Goal: Use online tool/utility: Utilize a website feature to perform a specific function

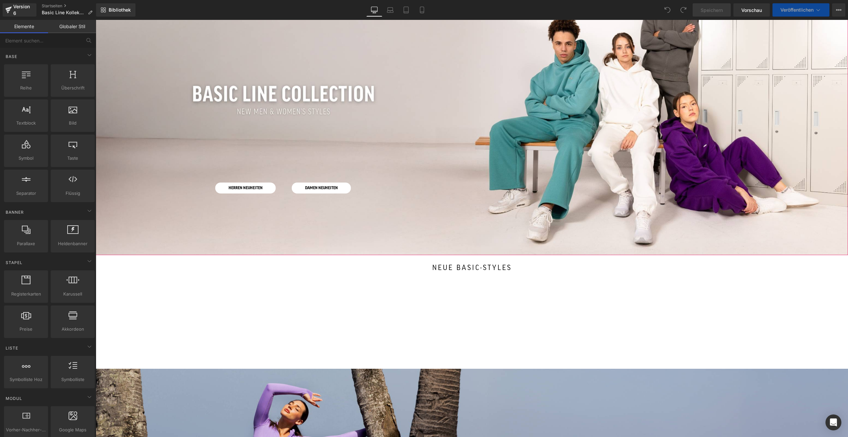
scroll to position [131, 0]
click at [290, 221] on div "DAMEN NEUHEITEN Taste" at bounding box center [378, 212] width 188 height 61
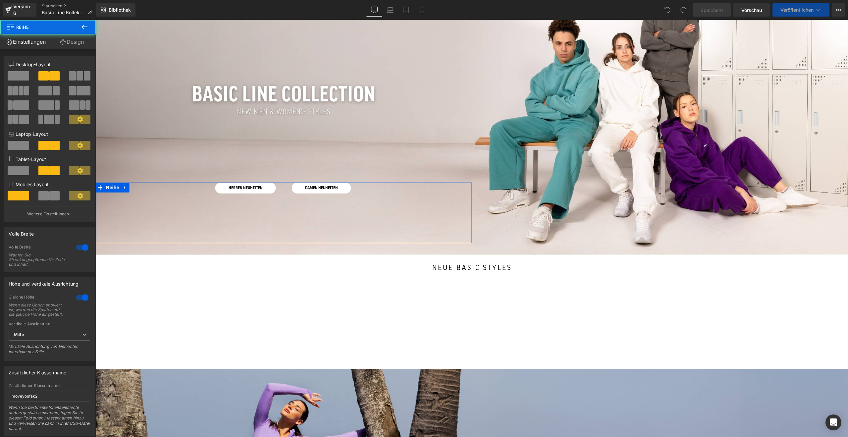
click at [243, 186] on div "HERREN NEUHEITEN Taste" at bounding box center [186, 187] width 180 height 11
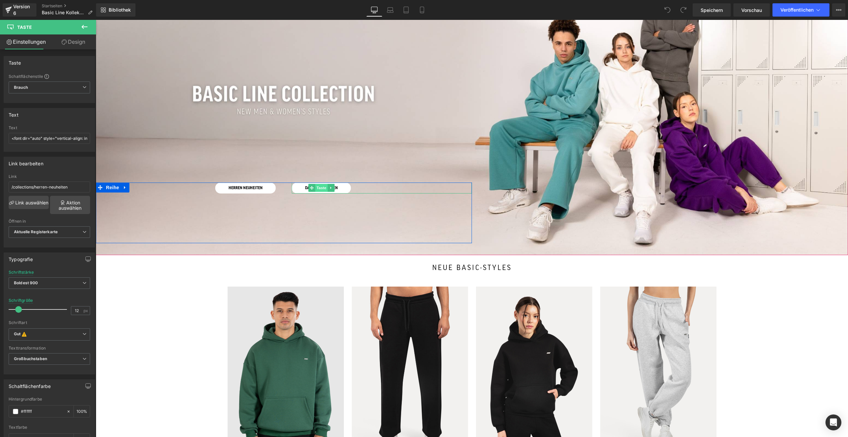
click at [319, 186] on font "Taste" at bounding box center [321, 188] width 10 height 4
click at [492, 138] on div at bounding box center [472, 104] width 752 height 301
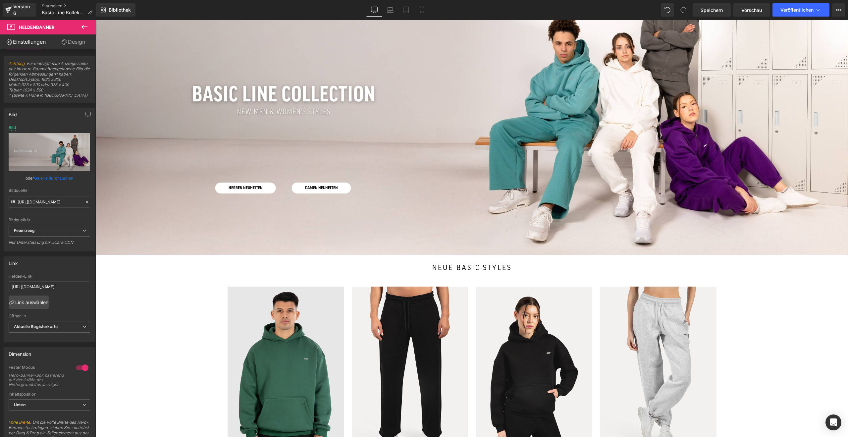
scroll to position [433, 0]
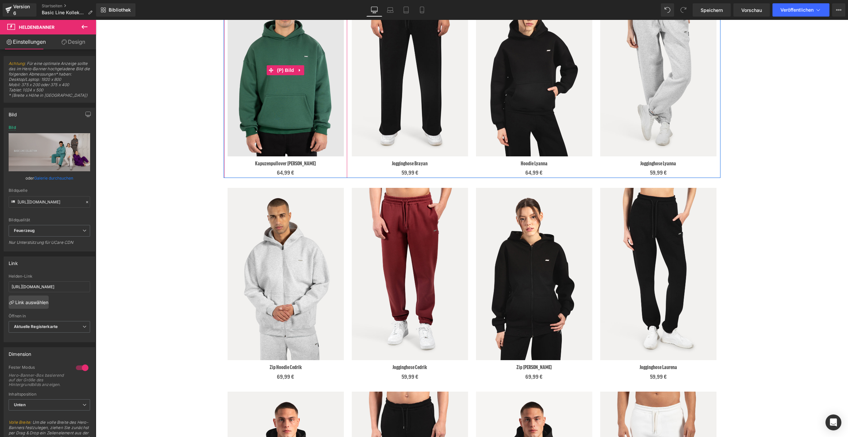
click at [282, 118] on img at bounding box center [285, 70] width 116 height 172
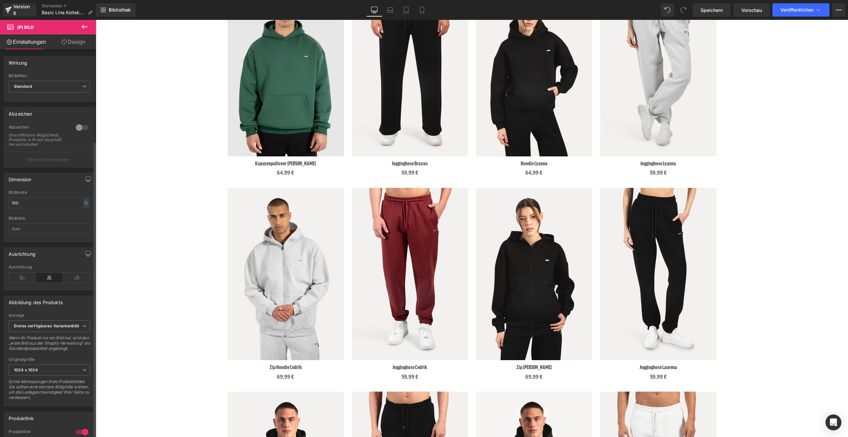
scroll to position [123, 0]
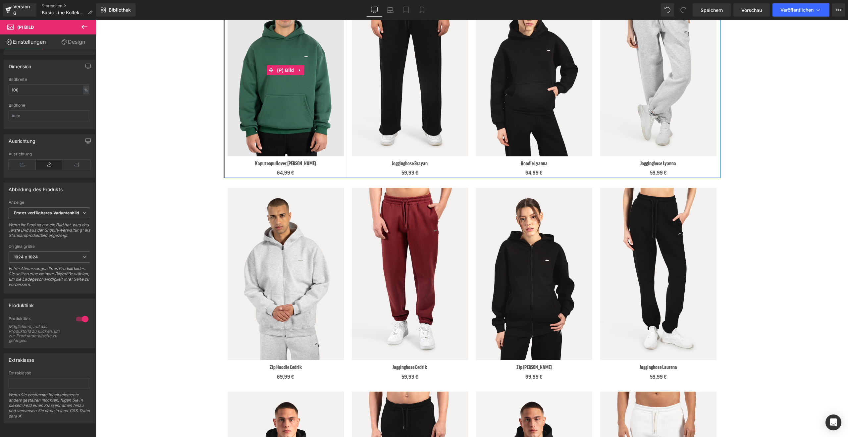
click at [277, 125] on img at bounding box center [285, 70] width 116 height 172
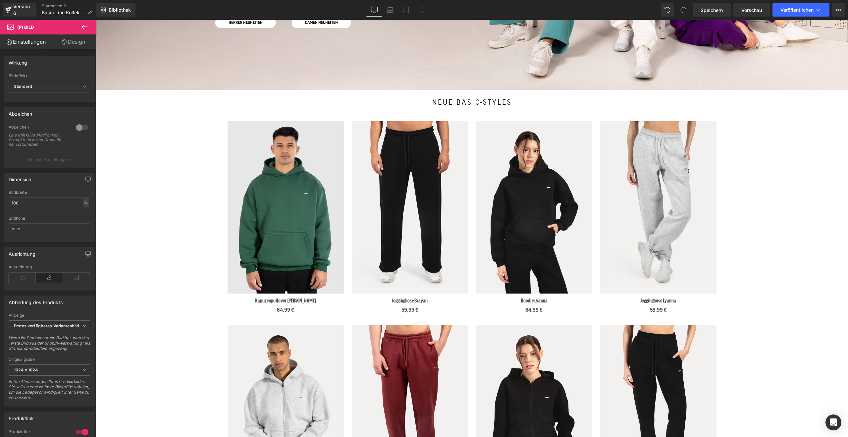
scroll to position [325, 0]
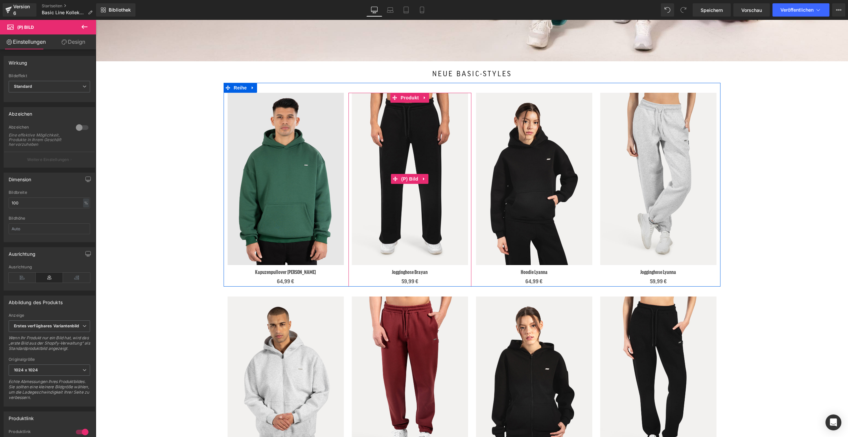
click at [412, 205] on img at bounding box center [410, 179] width 116 height 172
click at [409, 97] on font "Produkt" at bounding box center [410, 97] width 18 height 5
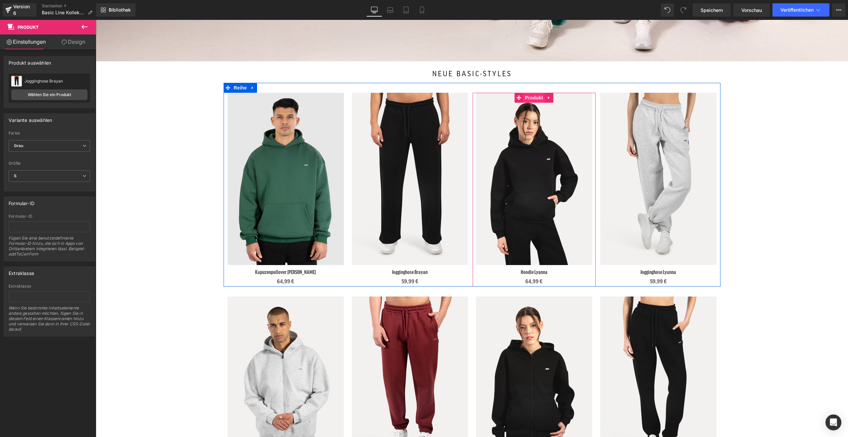
click at [527, 97] on font "Produkt" at bounding box center [534, 97] width 18 height 5
click at [660, 96] on font "Produkt" at bounding box center [658, 97] width 18 height 5
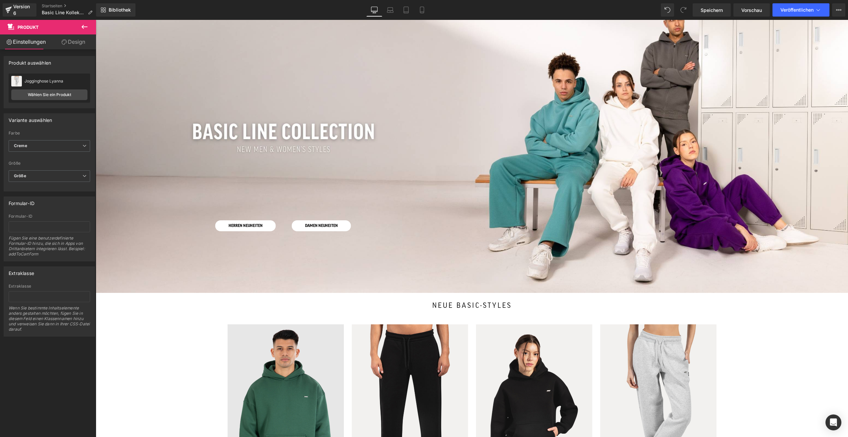
scroll to position [81, 0]
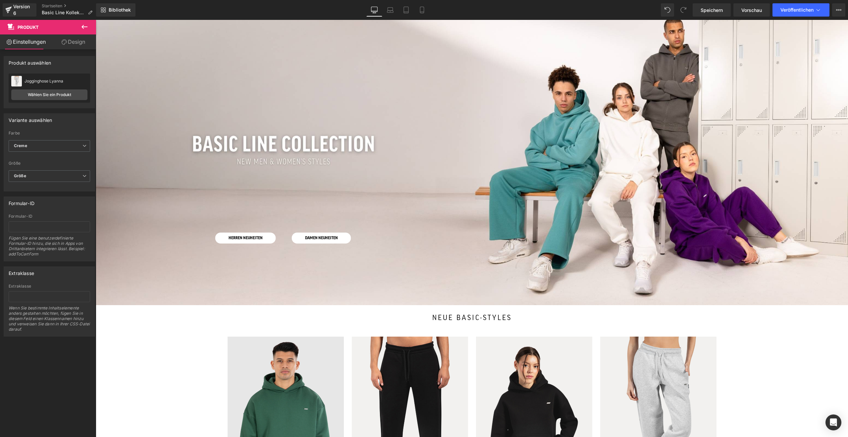
click at [474, 175] on div at bounding box center [472, 154] width 752 height 301
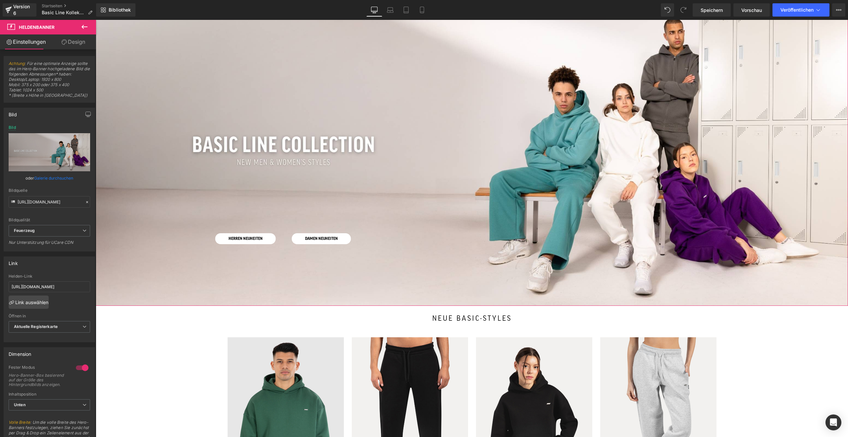
scroll to position [2, 0]
